Goal: Information Seeking & Learning: Find specific fact

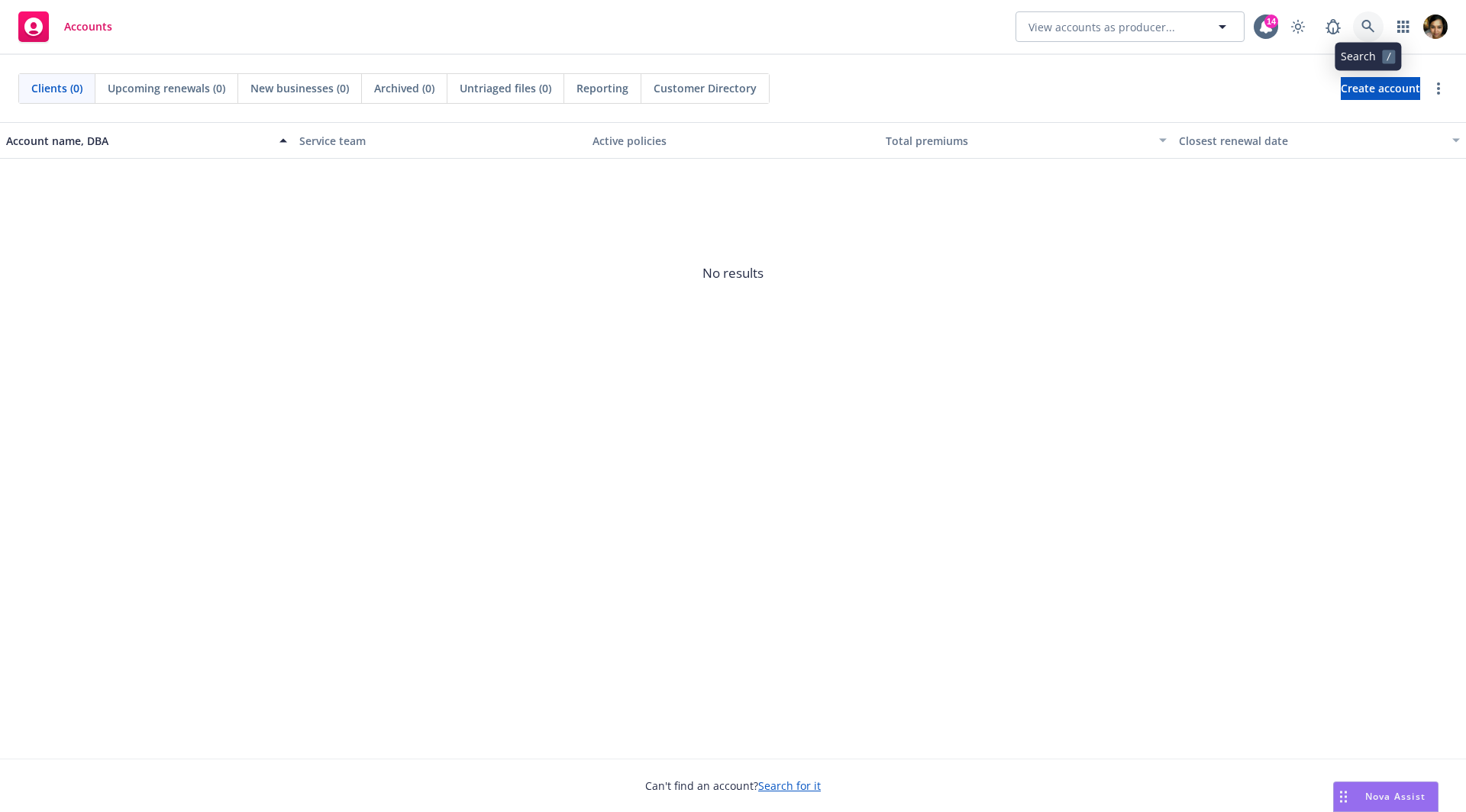
click at [1085, 31] on icon at bounding box center [1368, 26] width 14 height 14
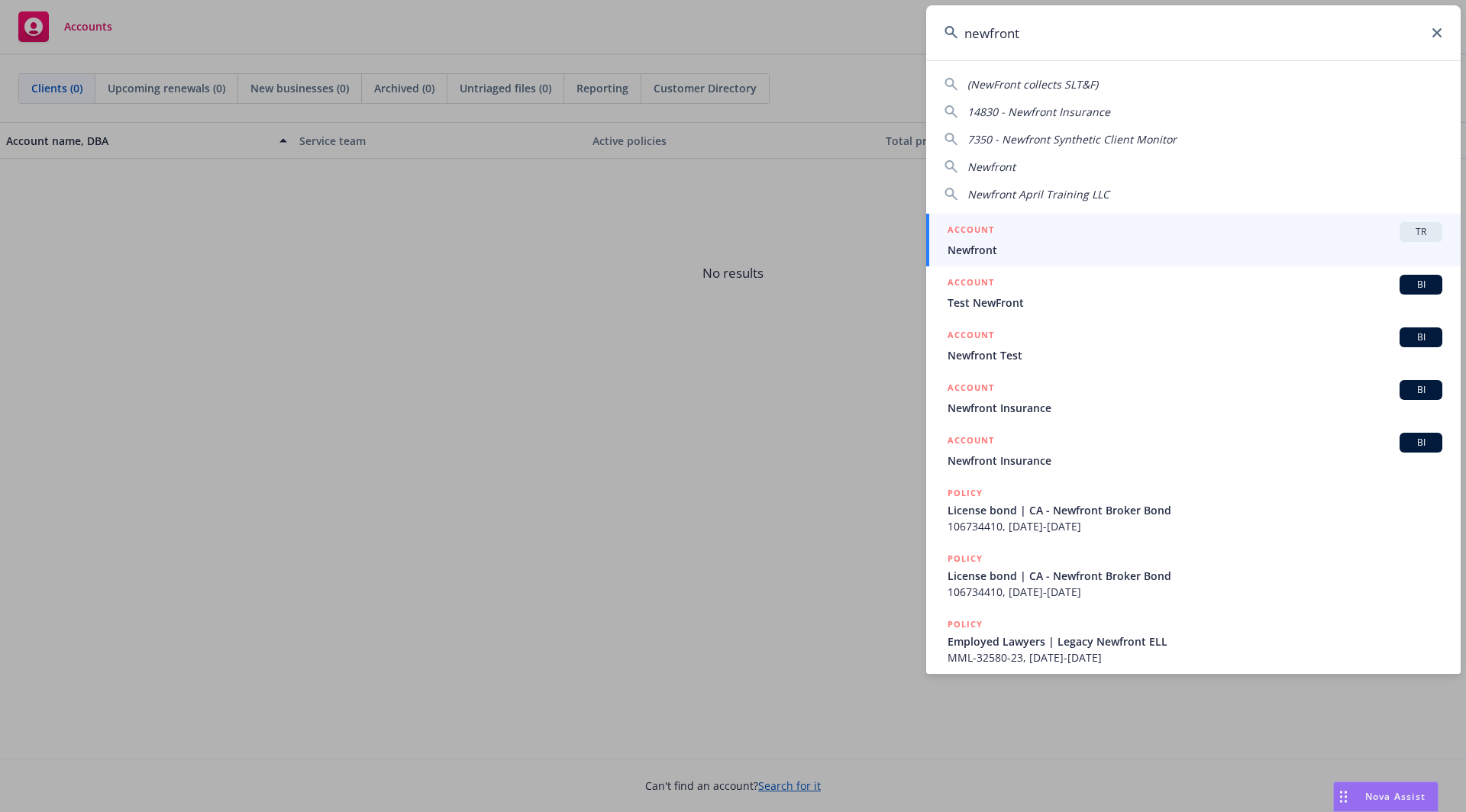
type input "newfront"
click at [1011, 251] on span "Newfront" at bounding box center [1195, 250] width 495 height 16
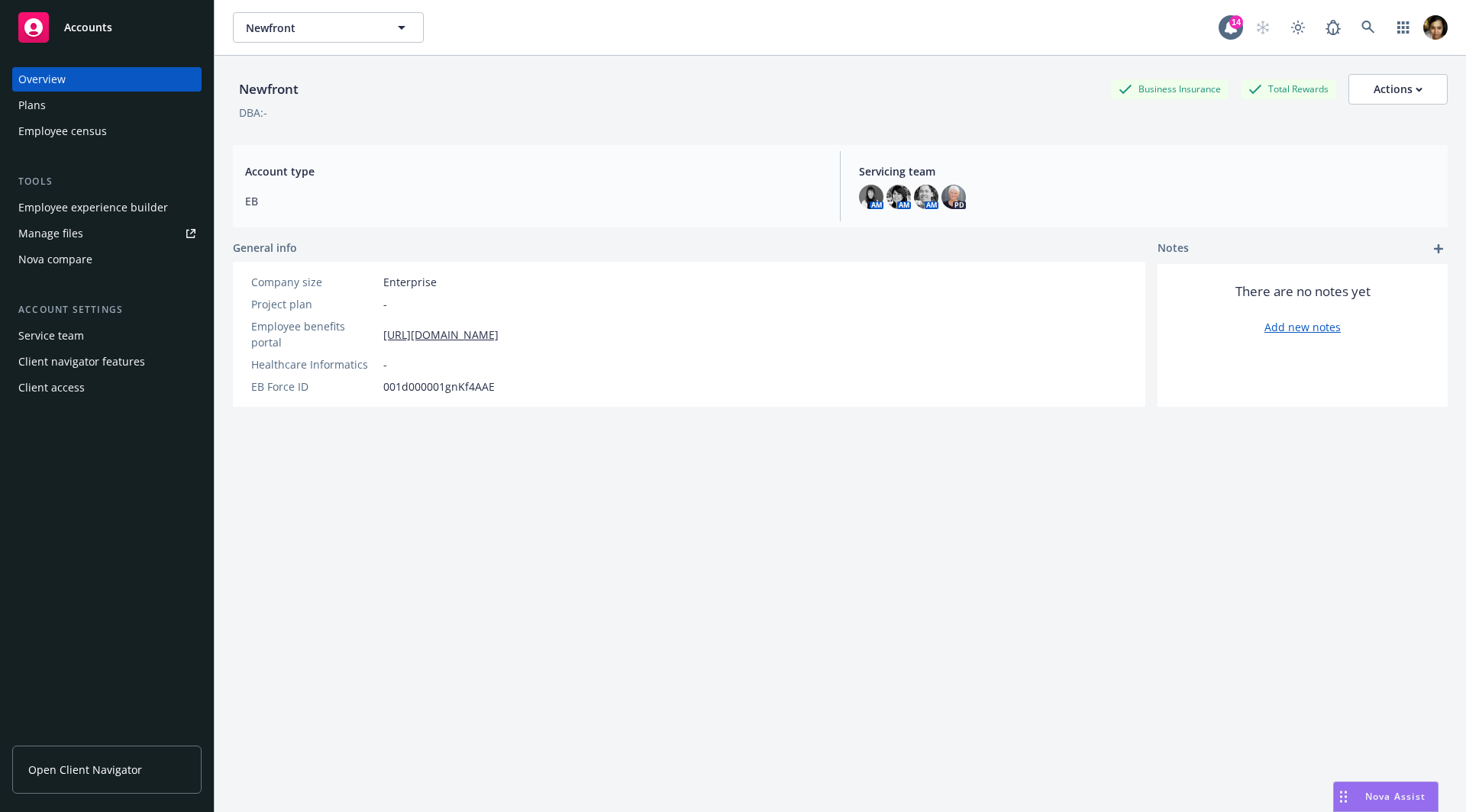
click at [91, 210] on div "Employee experience builder" at bounding box center [93, 207] width 150 height 24
click at [108, 136] on div "Employee census" at bounding box center [107, 131] width 177 height 24
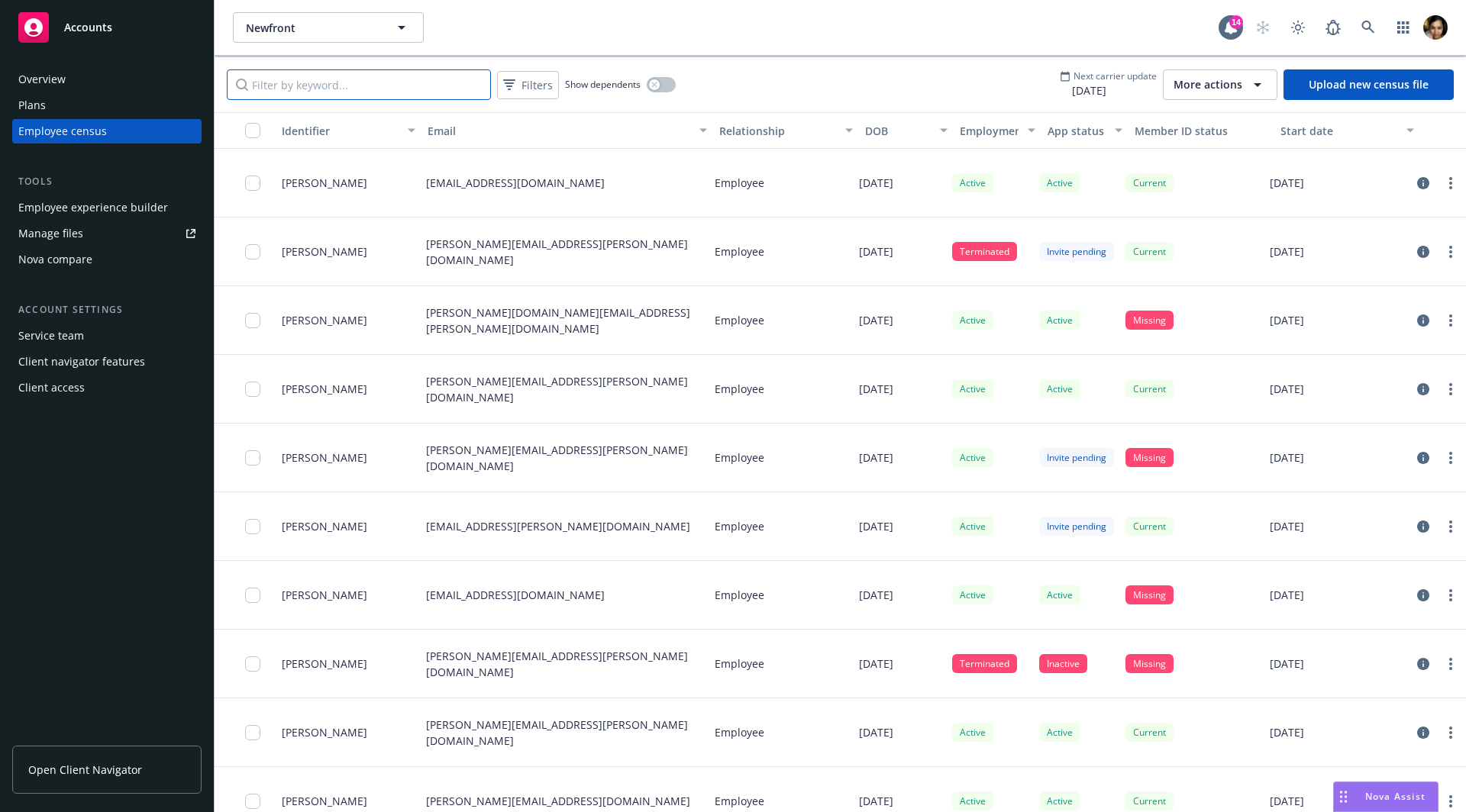
click at [423, 81] on input "Filter by keyword..." at bounding box center [359, 84] width 265 height 30
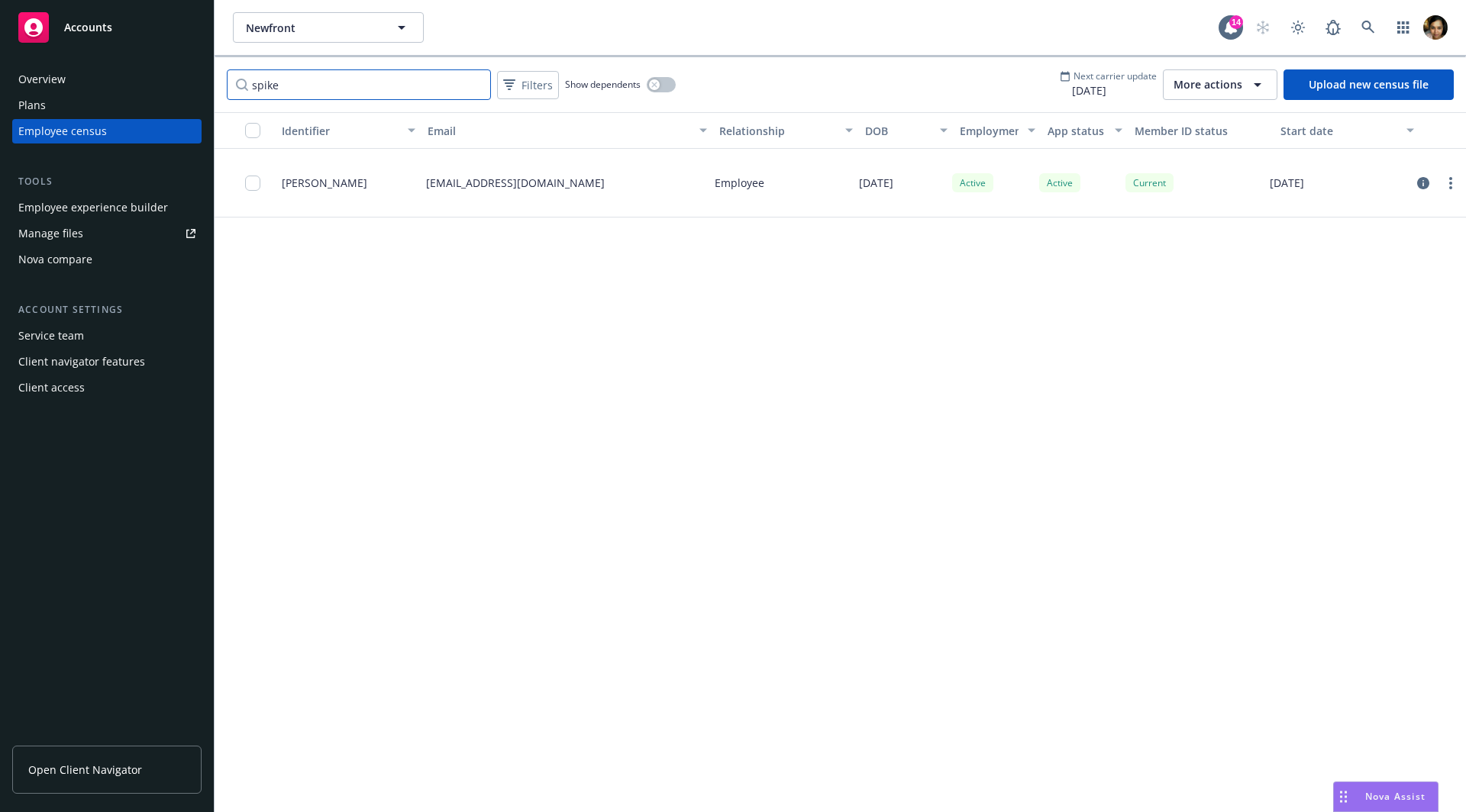
type input "spike"
click at [675, 181] on div "[EMAIL_ADDRESS][DOMAIN_NAME]" at bounding box center [564, 183] width 289 height 69
click at [592, 185] on div "[EMAIL_ADDRESS][DOMAIN_NAME]" at bounding box center [564, 183] width 289 height 69
click at [1085, 180] on link "circleInformation" at bounding box center [1423, 183] width 19 height 19
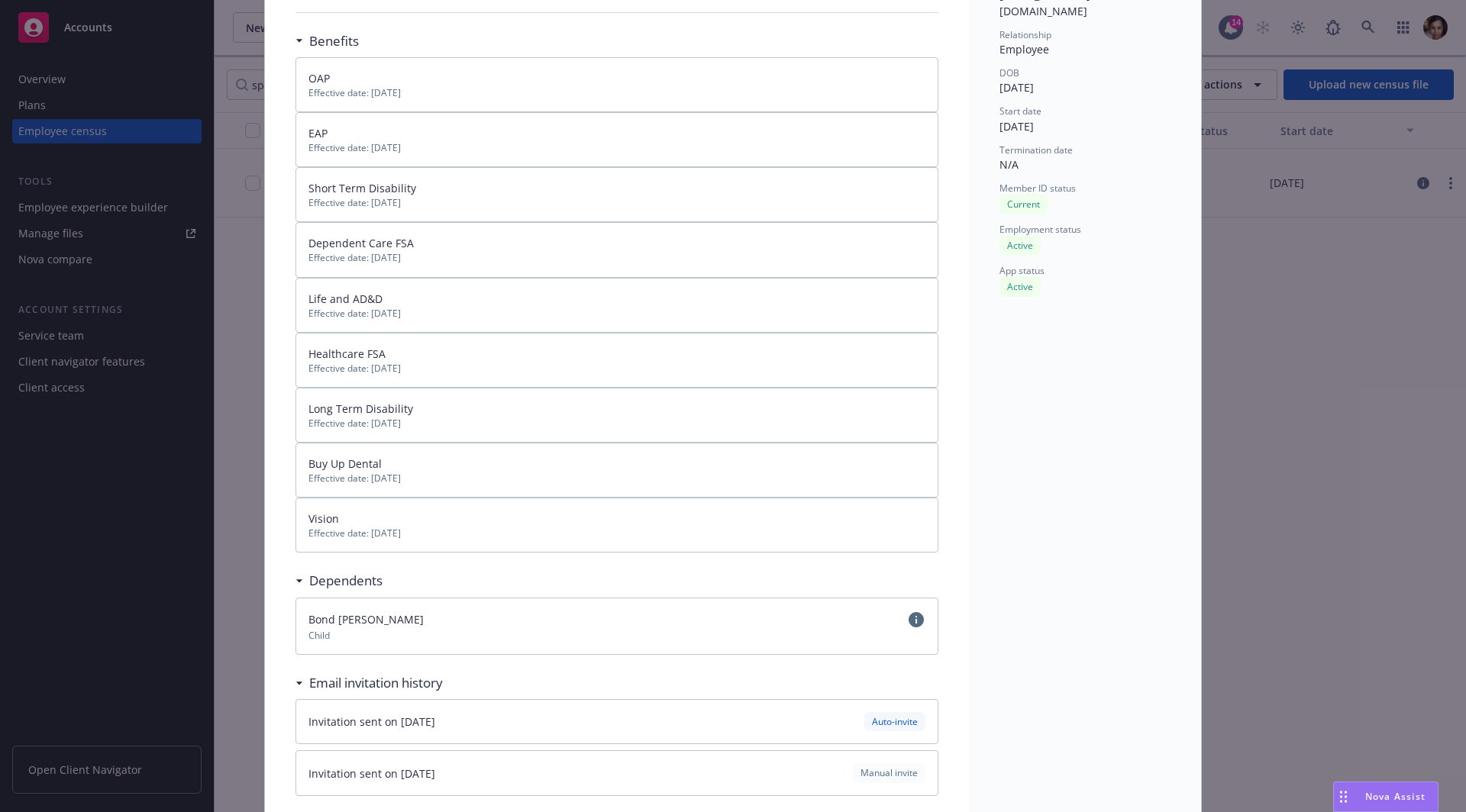
scroll to position [203, 0]
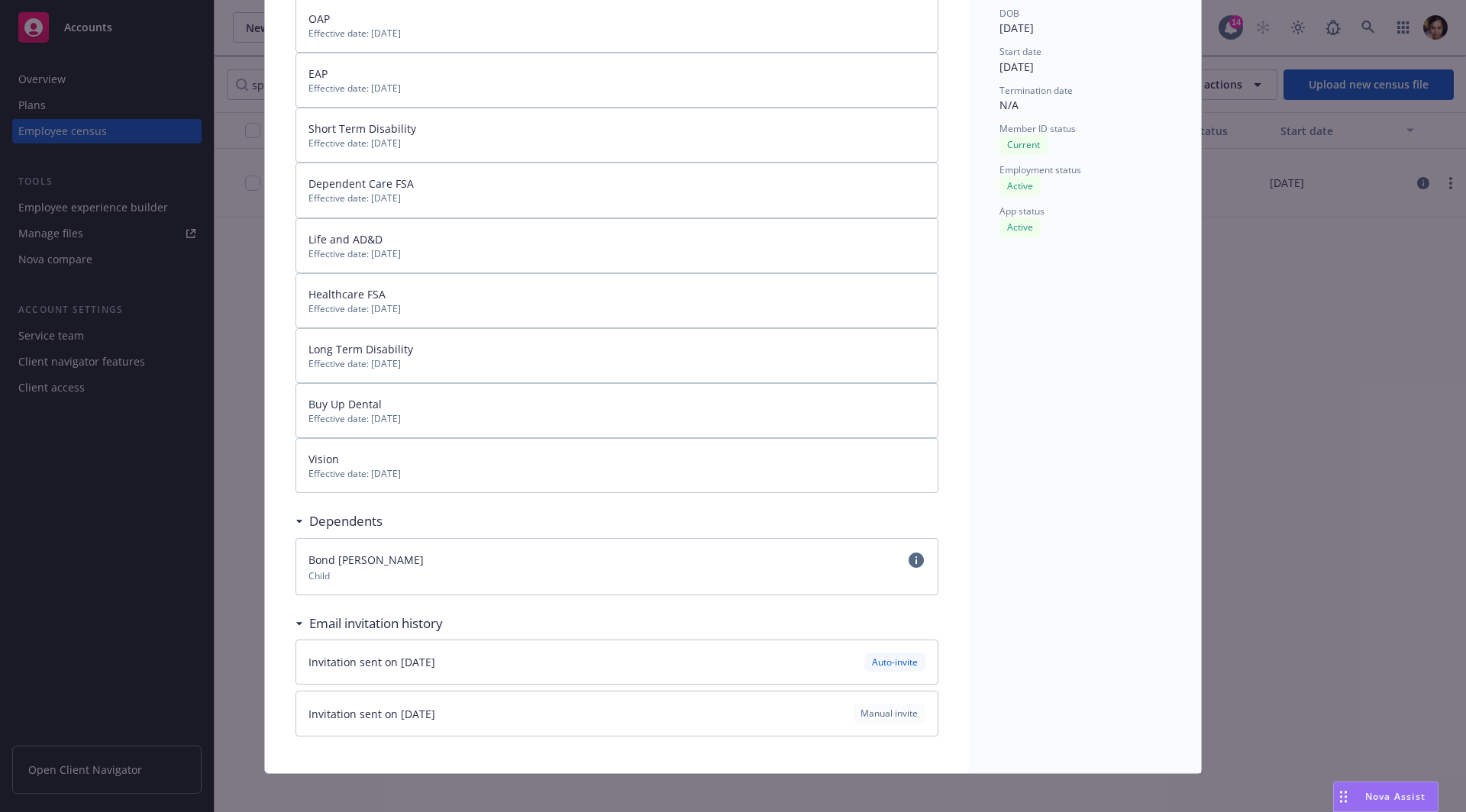
click at [486, 569] on span "Child" at bounding box center [617, 575] width 617 height 13
click at [296, 516] on div "Dependents" at bounding box center [339, 521] width 87 height 20
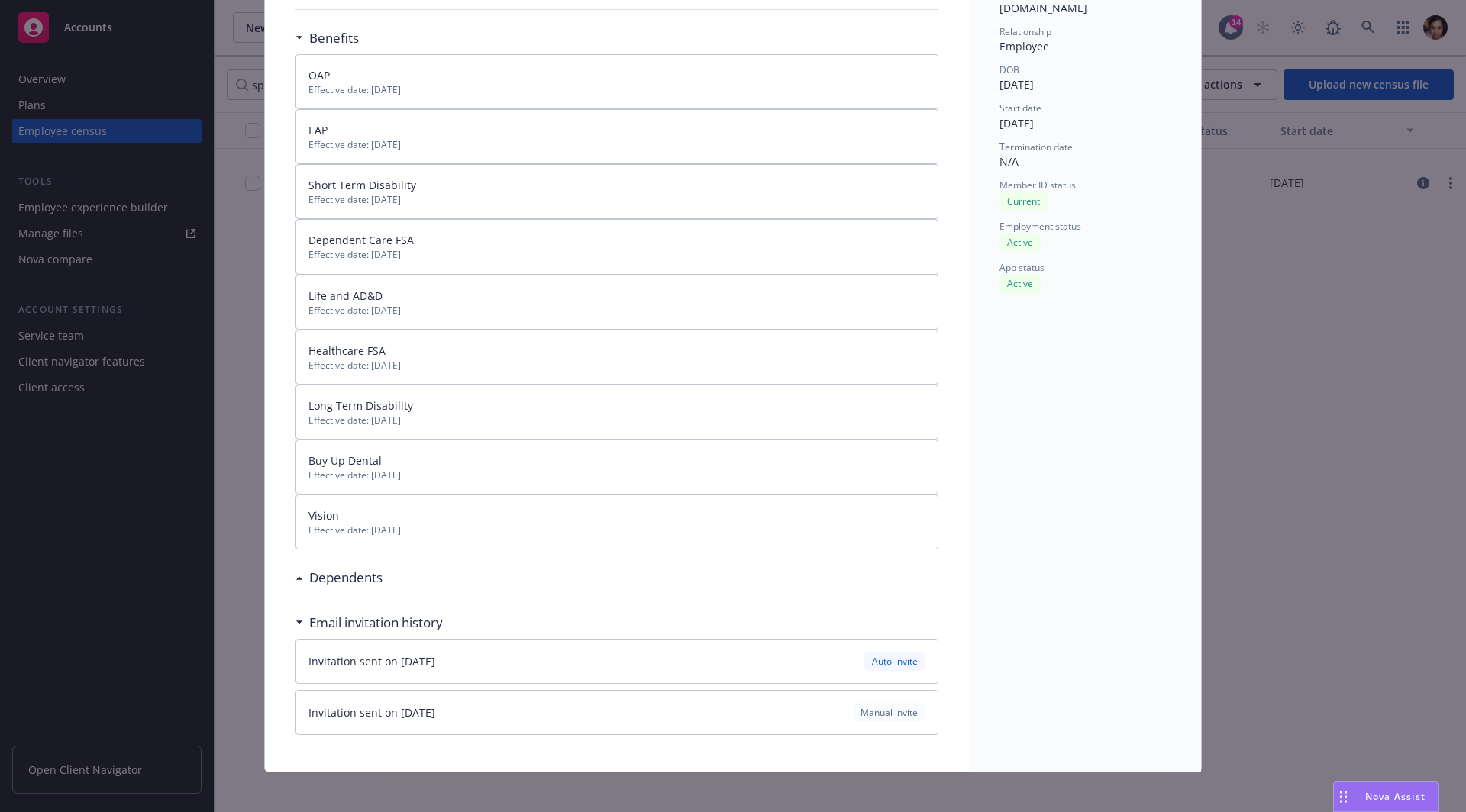
click at [303, 568] on div "Dependents" at bounding box center [342, 578] width 79 height 20
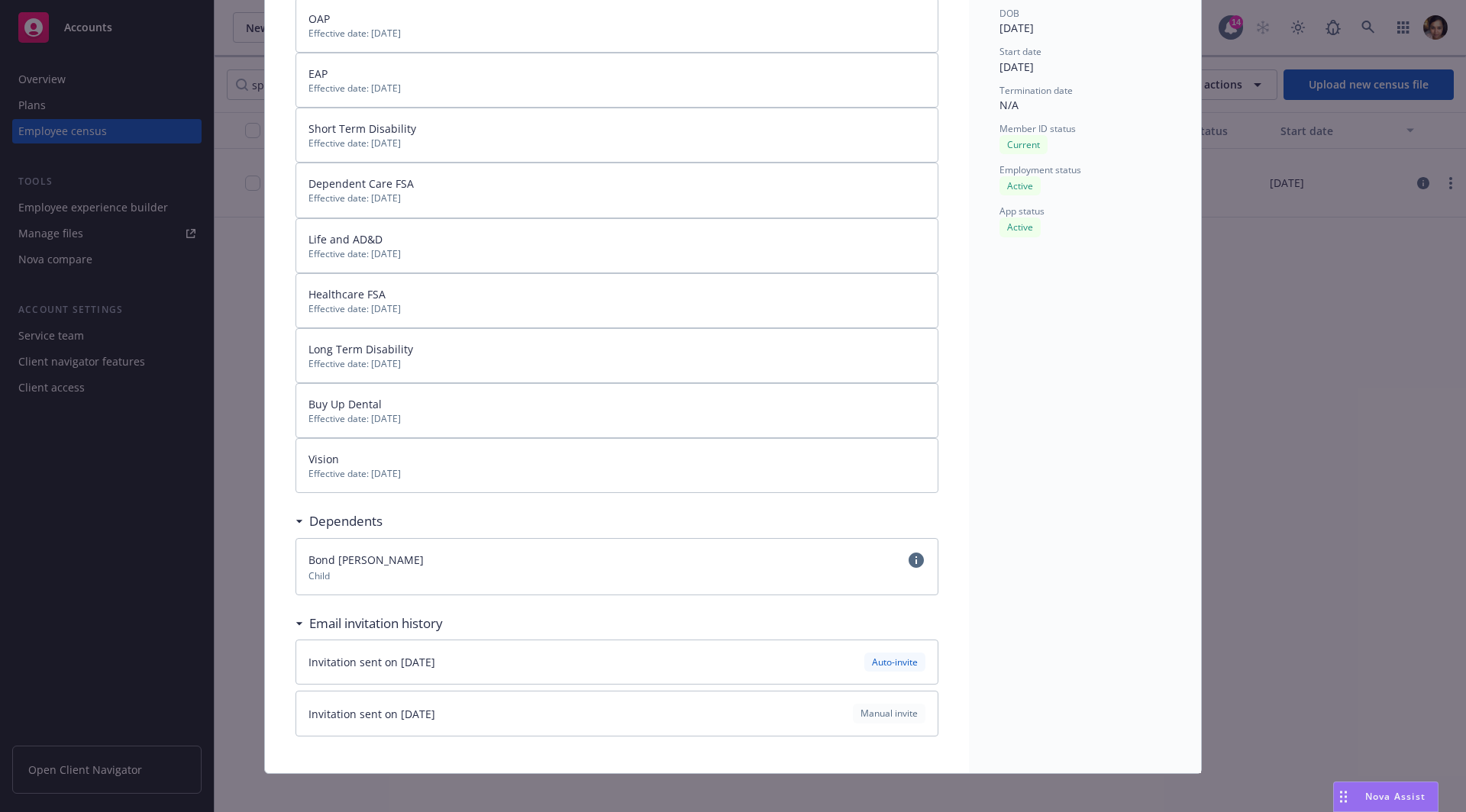
scroll to position [0, 0]
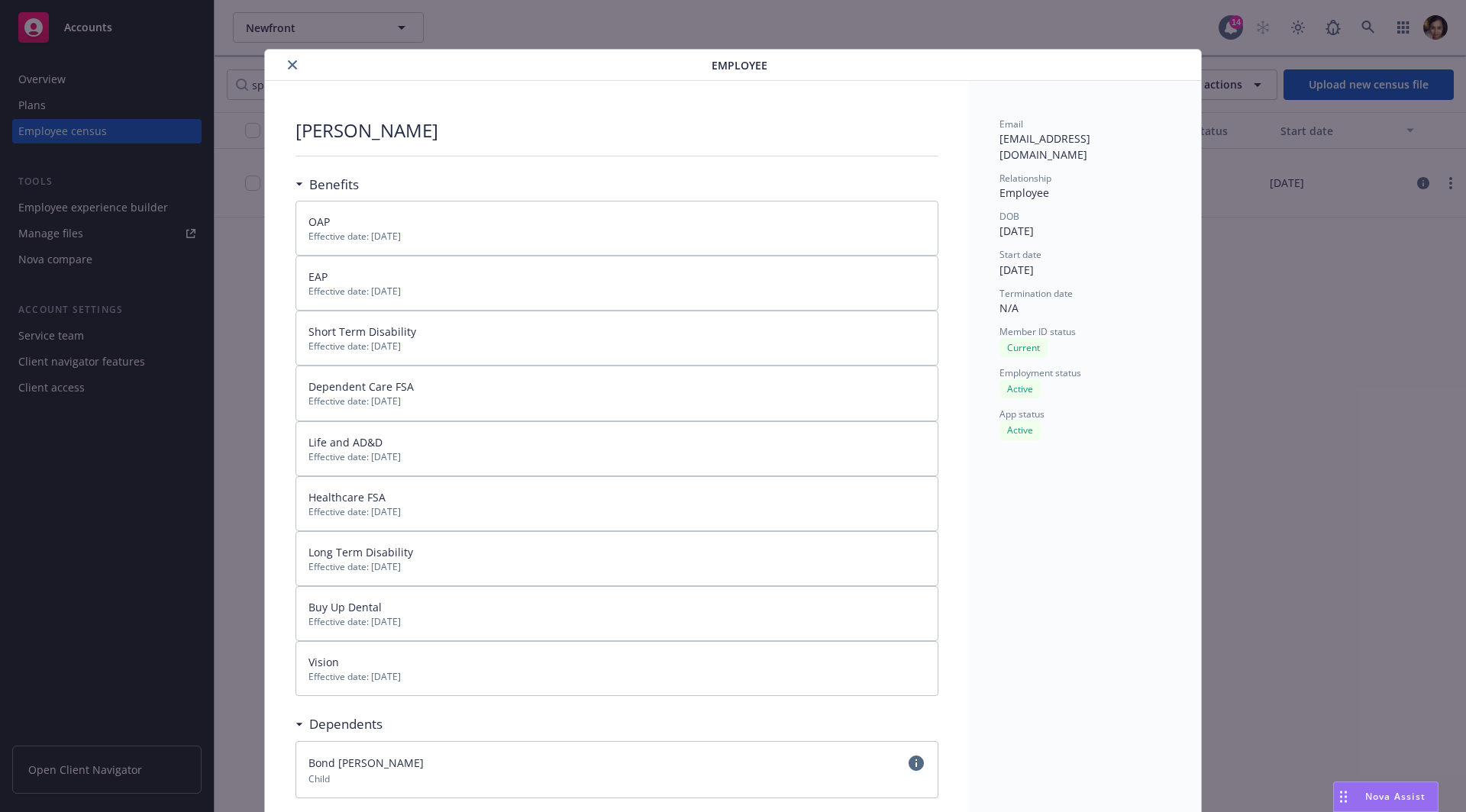
click at [405, 400] on span "Effective date: [DATE]" at bounding box center [617, 401] width 617 height 13
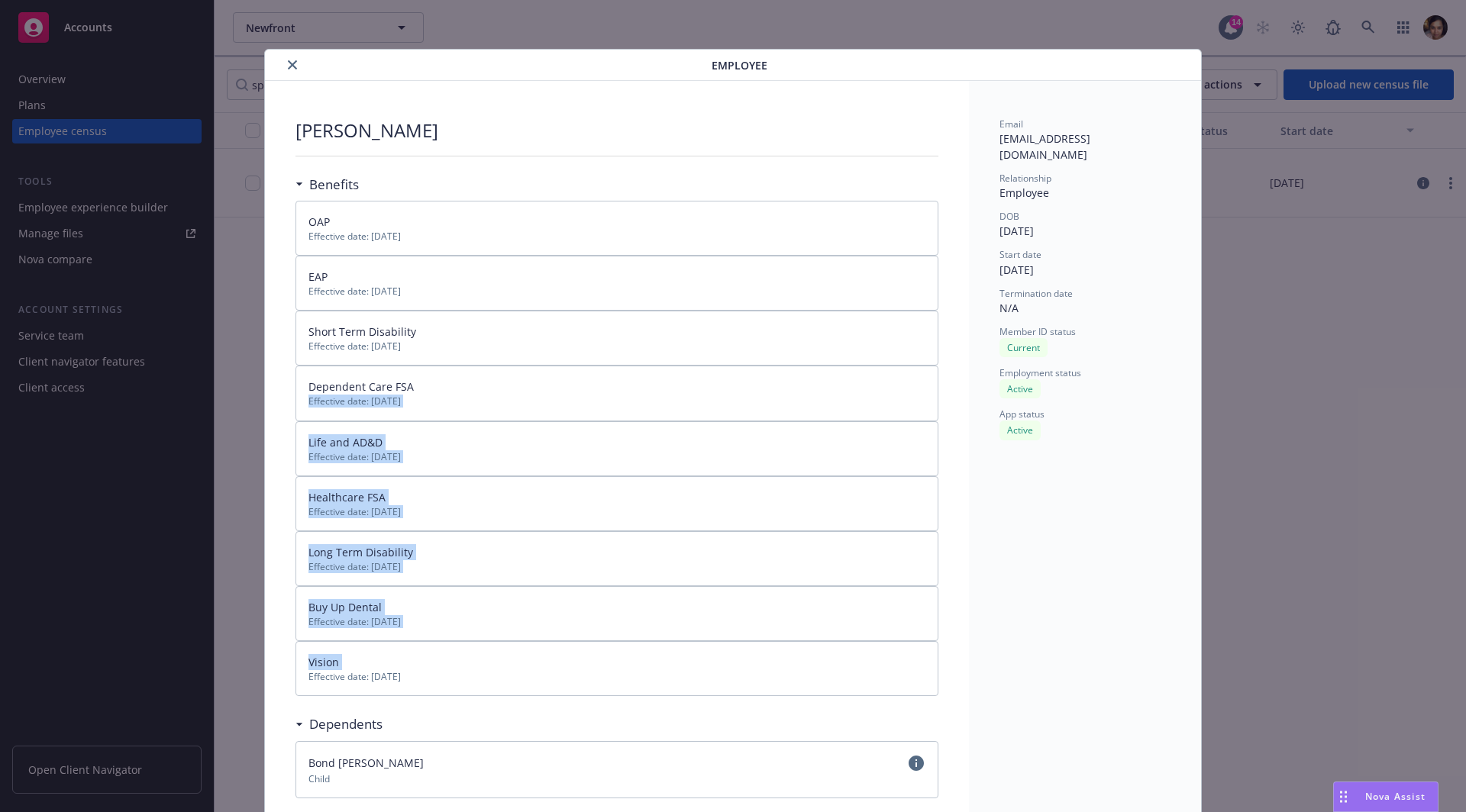
drag, startPoint x: 405, startPoint y: 400, endPoint x: 420, endPoint y: 643, distance: 243.5
click at [420, 643] on div "OAP Effective date: [DATE] EAP Effective date: [DATE] Short Term Disability Eff…" at bounding box center [617, 449] width 644 height 496
click at [420, 643] on div "Vision Effective date: [DATE]" at bounding box center [616, 668] width 642 height 54
